Goal: Task Accomplishment & Management: Complete application form

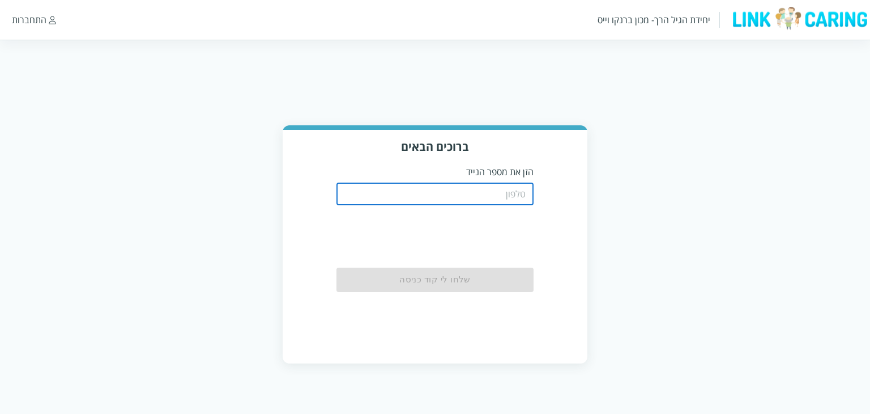
click at [512, 196] on input "tel" at bounding box center [436, 193] width 198 height 23
type input "0501122334"
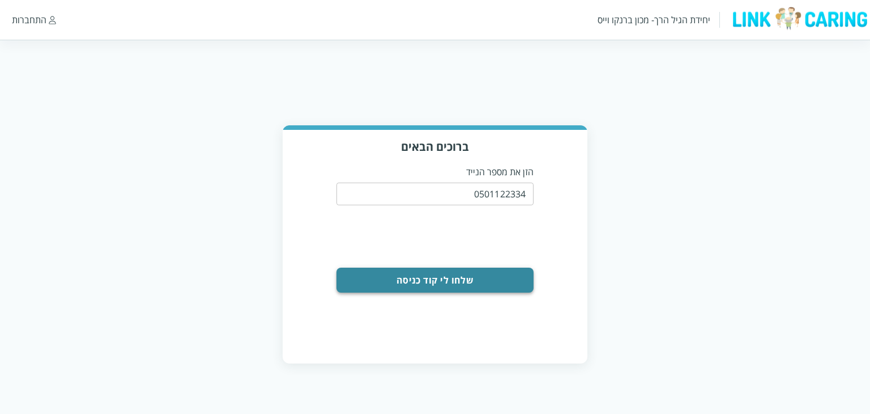
click at [496, 279] on button "שלחו לי קוד כניסה" at bounding box center [436, 279] width 198 height 25
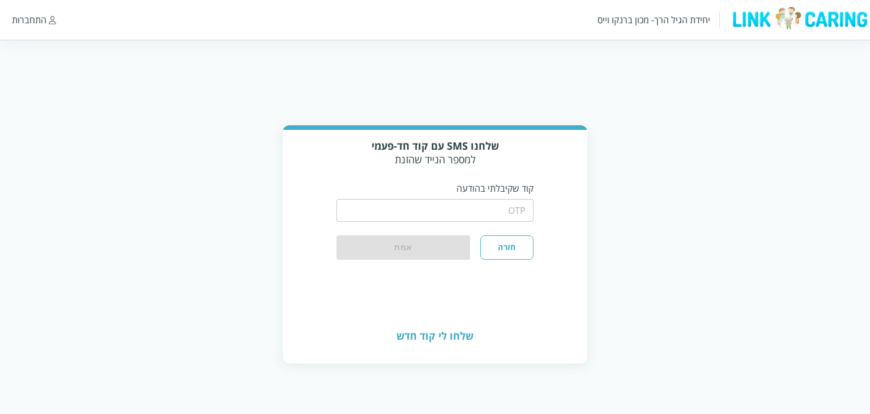
click at [488, 219] on input "string" at bounding box center [436, 210] width 198 height 23
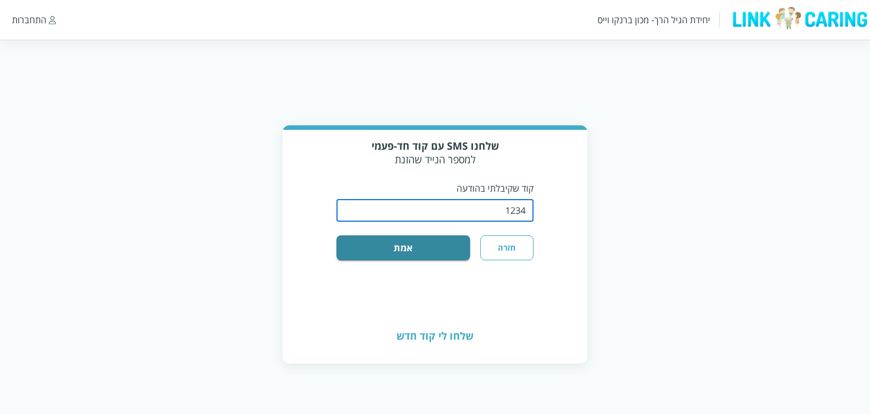
click at [337, 235] on button "אמת" at bounding box center [404, 247] width 134 height 25
type input "1234"
click at [337, 235] on button "אמת" at bounding box center [404, 247] width 134 height 25
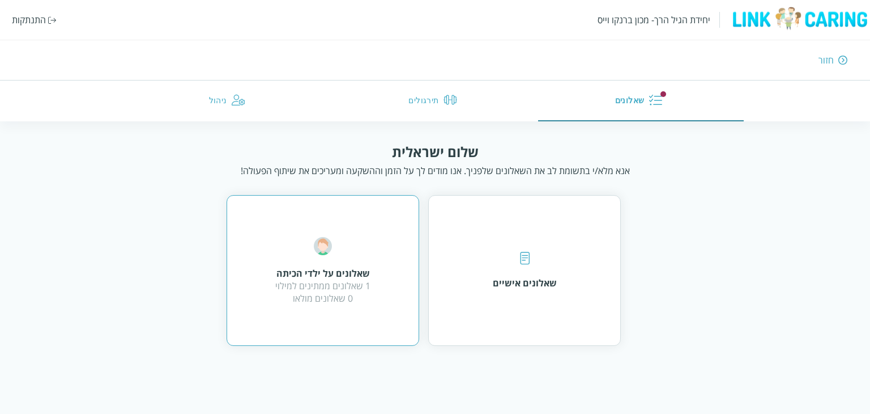
click at [329, 212] on div "שאלונים על ילדי הכיתה 1 שאלונים ממתינים למילוי 0 שאלונים מולאו" at bounding box center [323, 270] width 193 height 151
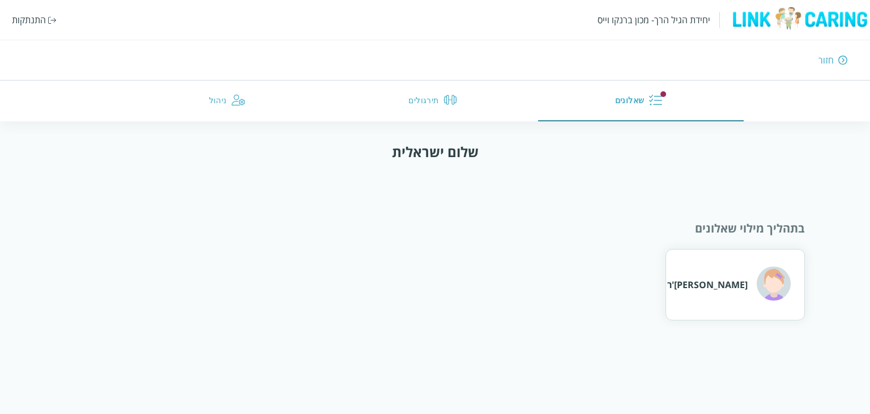
click at [741, 290] on div "הרמיוני גריינג'ר" at bounding box center [707, 284] width 80 height 12
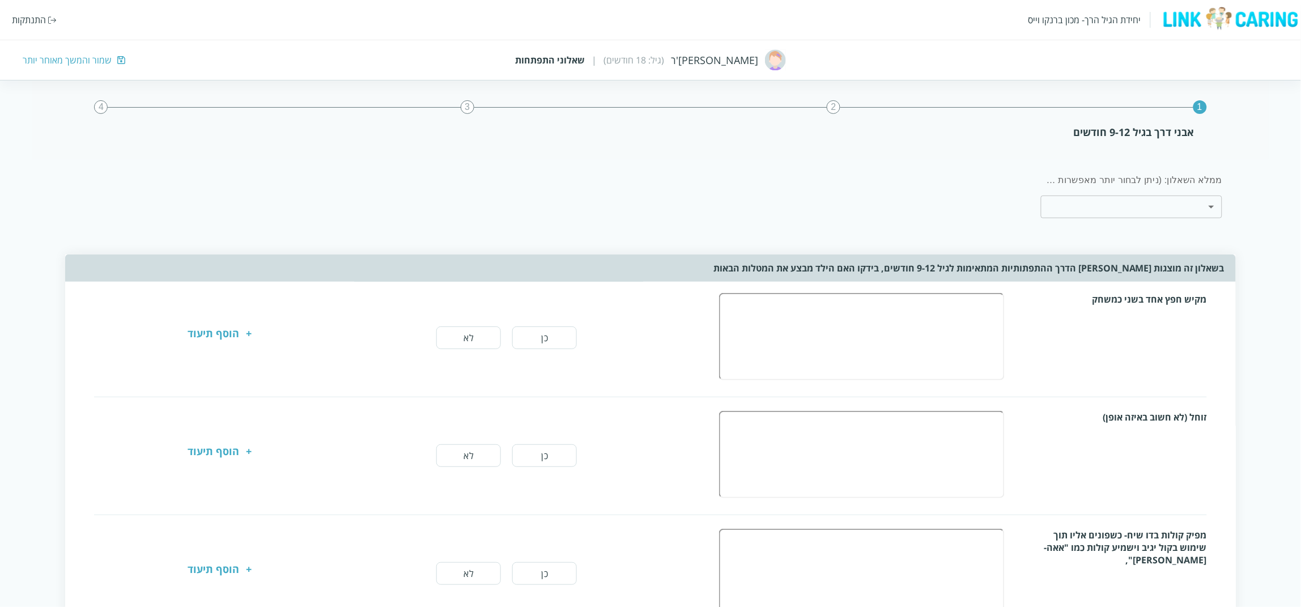
drag, startPoint x: 122, startPoint y: 0, endPoint x: 614, endPoint y: 217, distance: 537.0
click at [614, 217] on div "ממלא השאלון: (ניתן לבחור יותר מאפשרות אחת) ​ ​" at bounding box center [610, 196] width 1249 height 72
drag, startPoint x: 3, startPoint y: 1, endPoint x: 753, endPoint y: 109, distance: 758.0
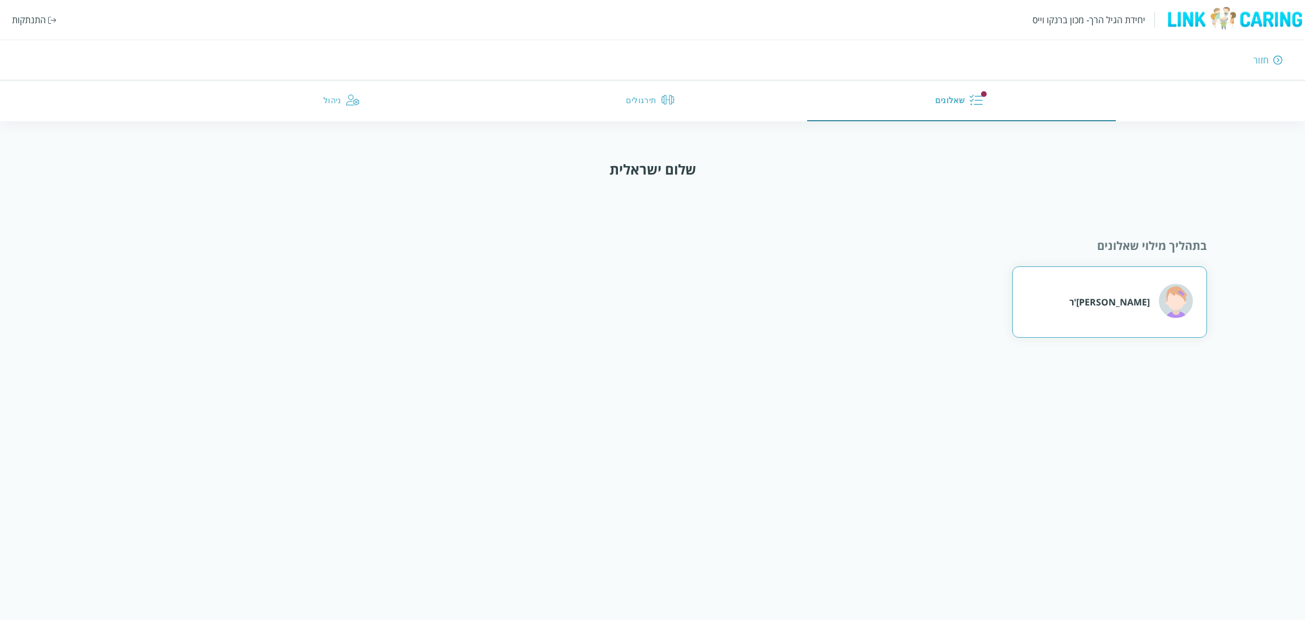
click at [870, 299] on div "הרמיוני גריינג'ר" at bounding box center [1110, 302] width 80 height 12
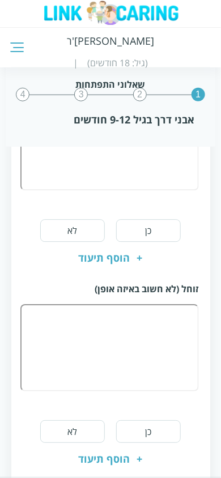
scroll to position [227, 0]
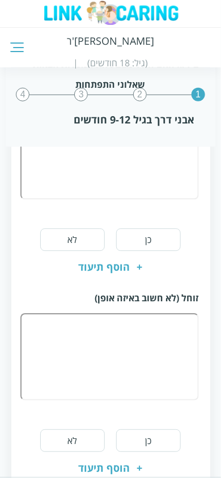
click at [108, 270] on div "הוסף תיעוד" at bounding box center [105, 268] width 52 height 14
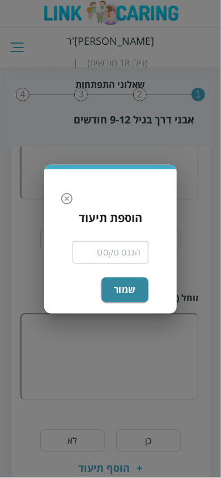
click at [113, 255] on input "text" at bounding box center [111, 252] width 76 height 23
click at [65, 195] on icon "button" at bounding box center [67, 199] width 14 height 14
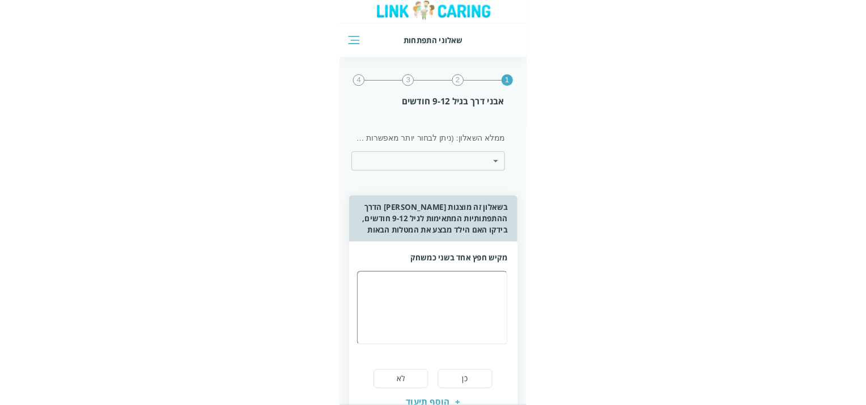
scroll to position [0, 0]
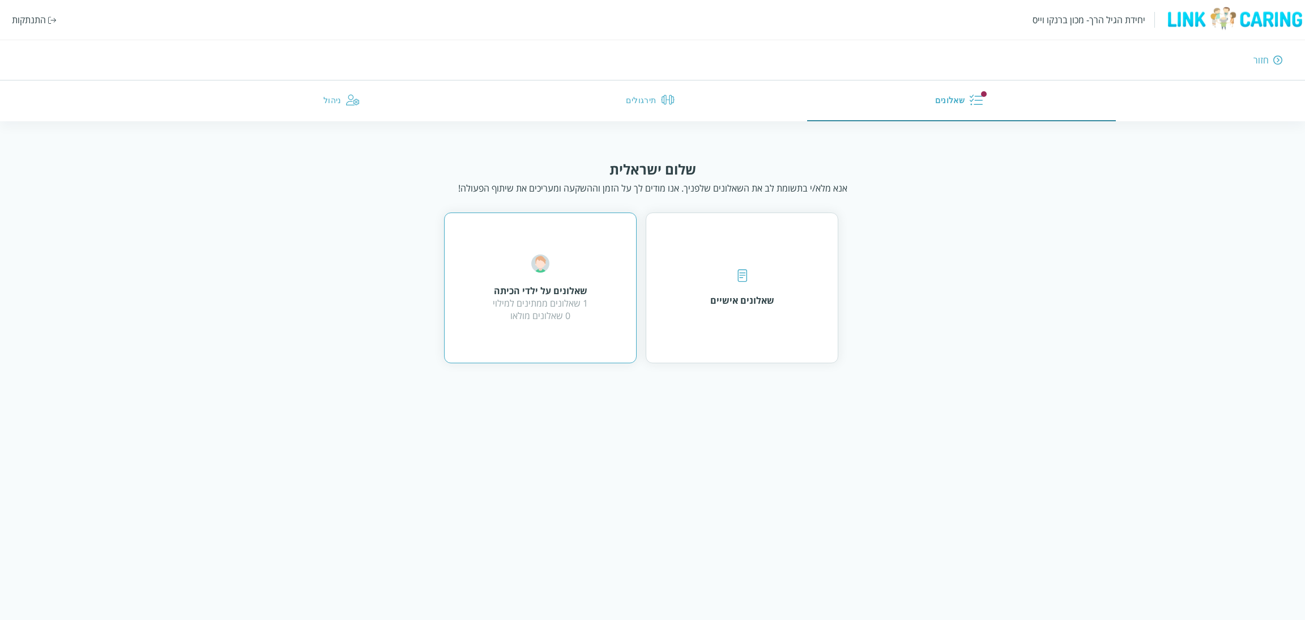
click at [559, 300] on div "1 שאלונים ממתינים למילוי 0 שאלונים מולאו" at bounding box center [540, 309] width 95 height 25
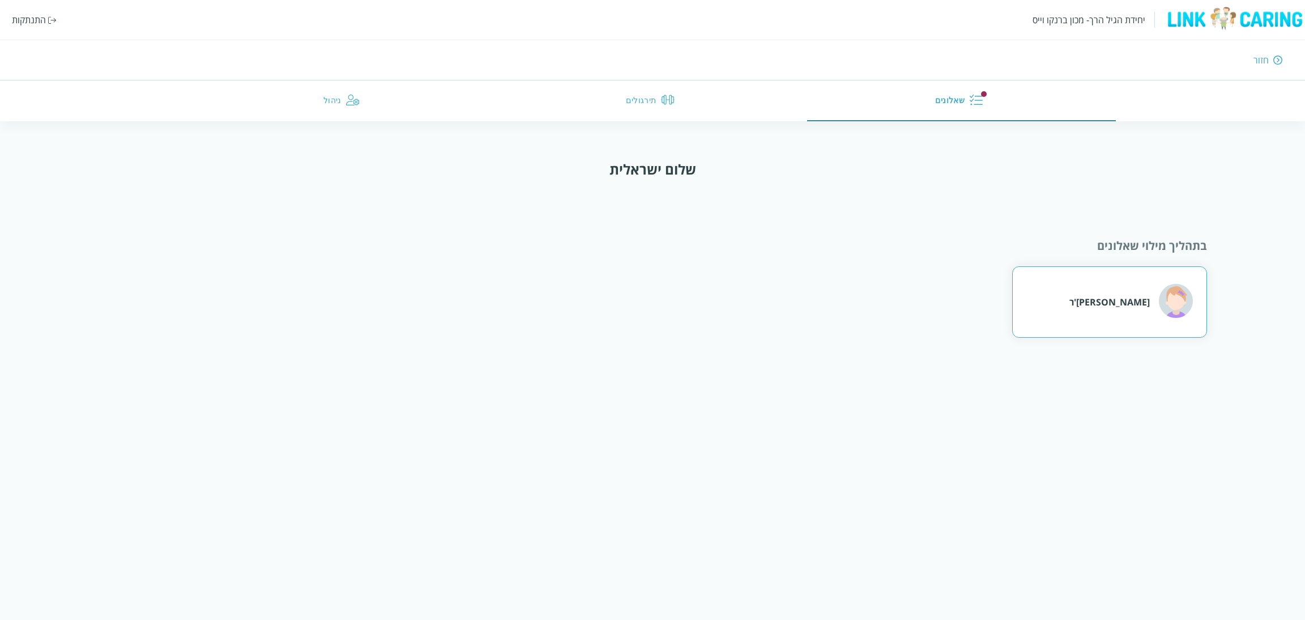
click at [870, 318] on div "הרמיוני גריינג'ר" at bounding box center [1132, 302] width 124 height 37
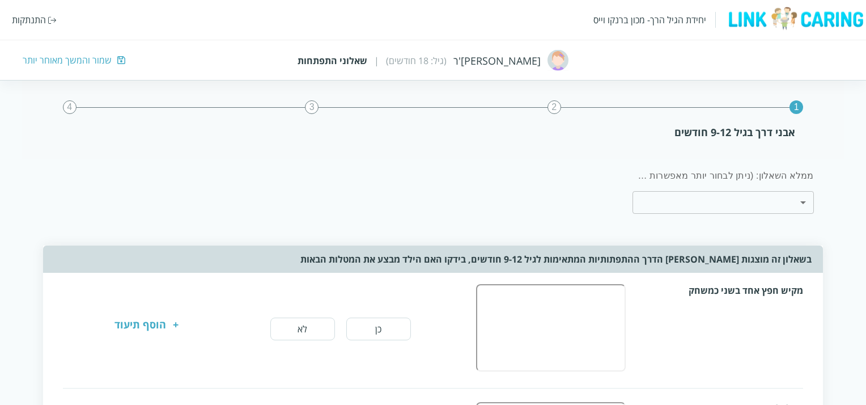
drag, startPoint x: 837, startPoint y: 4, endPoint x: 304, endPoint y: 207, distance: 571.0
click at [304, 207] on div "ממלא השאלון: (ניתן לבחור יותר מאפשרות אחת) ​ ​" at bounding box center [407, 191] width 832 height 63
